Goal: Download file/media

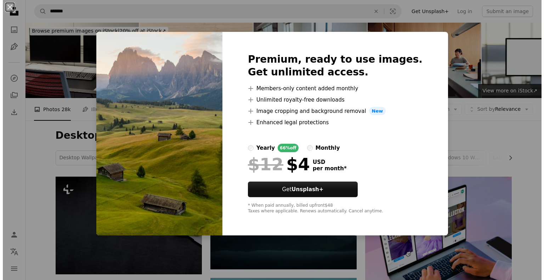
scroll to position [524, 0]
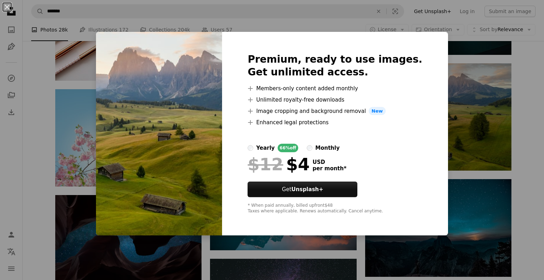
click at [488, 129] on div "An X shape Premium, ready to use images. Get unlimited access. A plus sign Memb…" at bounding box center [272, 140] width 544 height 280
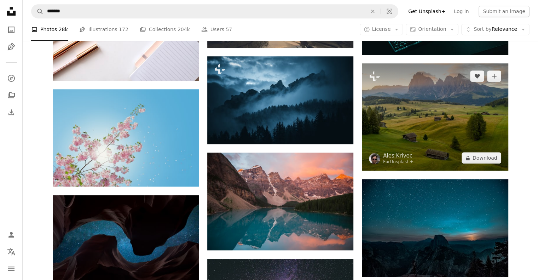
click at [449, 114] on img at bounding box center [435, 116] width 146 height 107
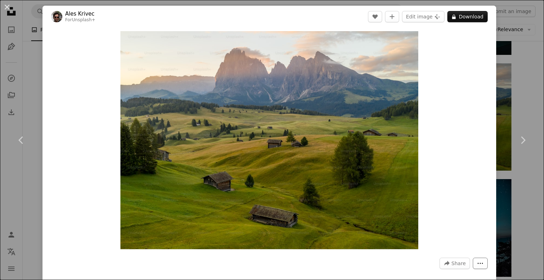
click at [477, 261] on icon "More Actions" at bounding box center [480, 263] width 6 height 6
click at [309, 143] on dialog "An X shape Chevron left Chevron right Ales Krivec For Unsplash+ A heart A plus …" at bounding box center [272, 140] width 544 height 280
